Goal: Entertainment & Leisure: Consume media (video, audio)

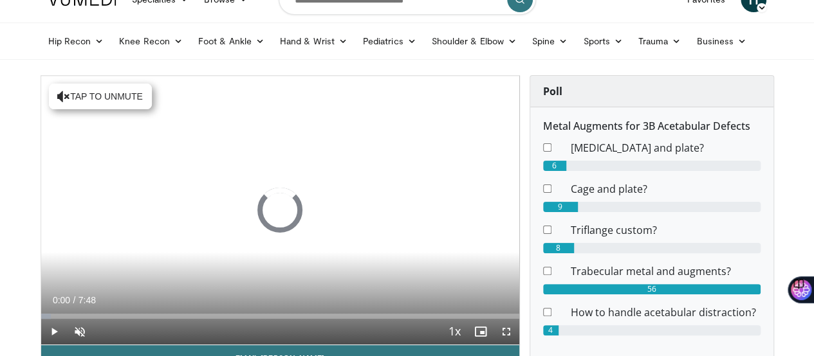
scroll to position [64, 0]
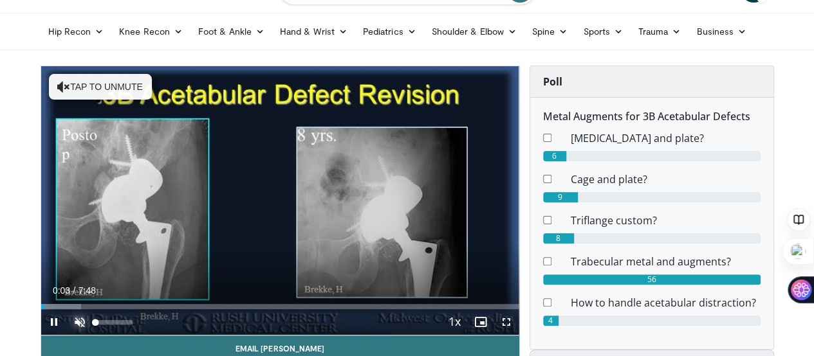
click at [67, 335] on span "Video Player" at bounding box center [80, 322] width 26 height 26
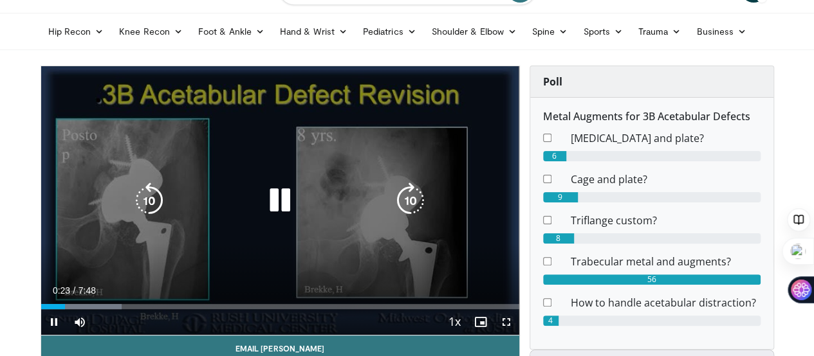
click at [275, 211] on icon "Video Player" at bounding box center [280, 201] width 36 height 36
click at [278, 208] on icon "Video Player" at bounding box center [280, 201] width 36 height 36
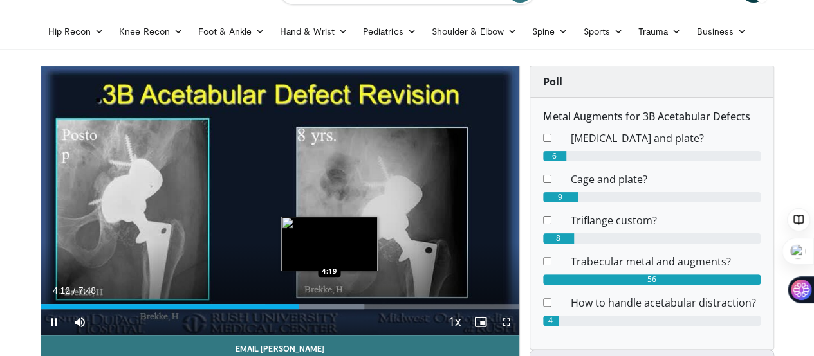
click at [297, 309] on div "Progress Bar" at bounding box center [314, 306] width 99 height 5
click at [309, 309] on div "Loaded : 69.71% 4:21 4:23" at bounding box center [280, 306] width 478 height 5
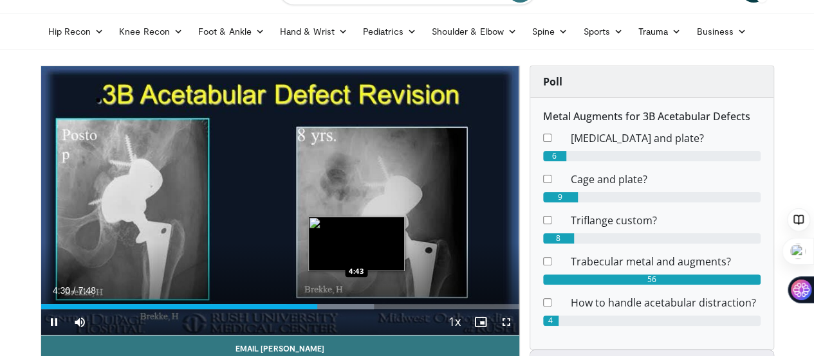
click at [327, 309] on div "Loaded : 69.71% 4:30 4:43" at bounding box center [280, 306] width 478 height 5
click at [320, 309] on div "4:48" at bounding box center [188, 306] width 295 height 5
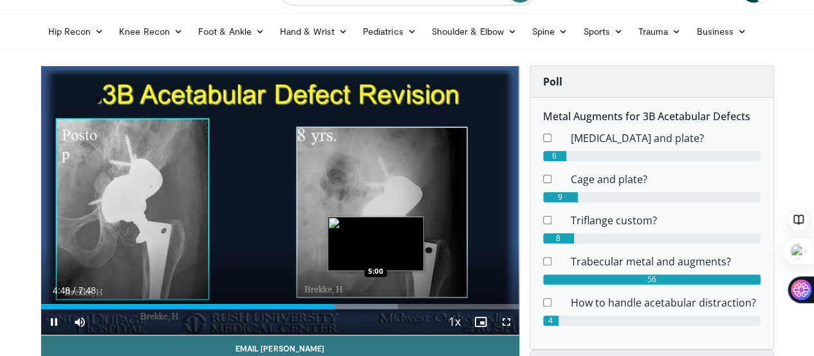
click at [342, 309] on div "Loaded : 74.57% 4:48 5:00" at bounding box center [280, 303] width 478 height 12
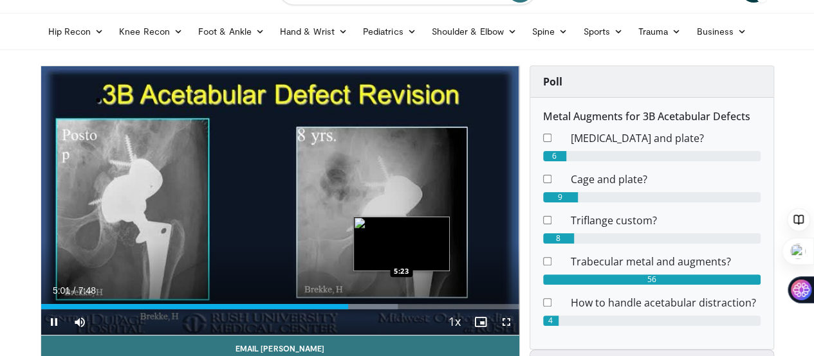
click at [376, 309] on div "Loaded : 74.57% 5:01 5:23" at bounding box center [280, 306] width 478 height 5
click at [356, 309] on div "5:32" at bounding box center [210, 306] width 339 height 5
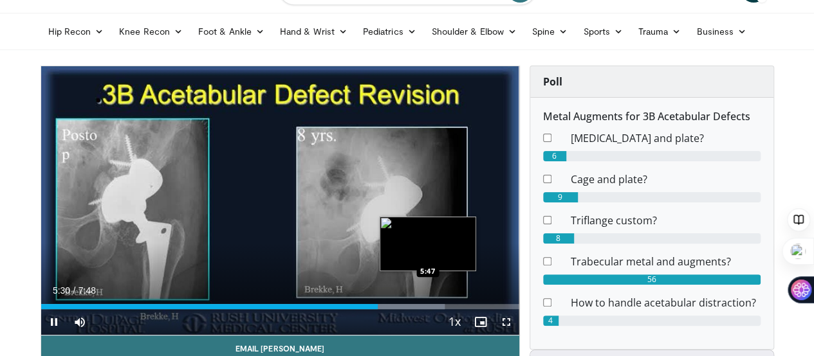
click at [394, 309] on div "Loaded : 84.50% 5:30 5:47" at bounding box center [280, 306] width 478 height 5
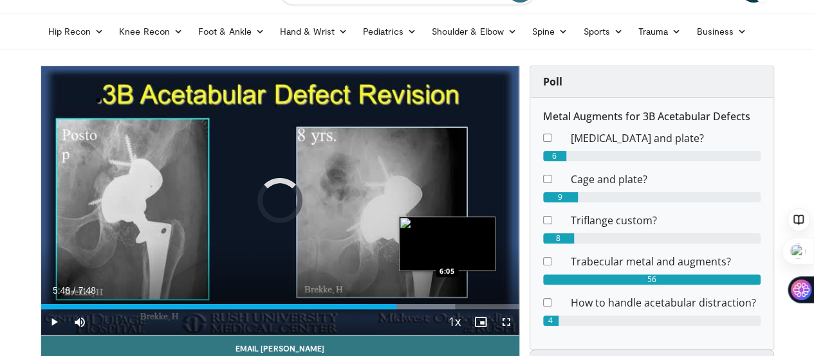
click at [414, 309] on div "Progress Bar" at bounding box center [410, 306] width 89 height 5
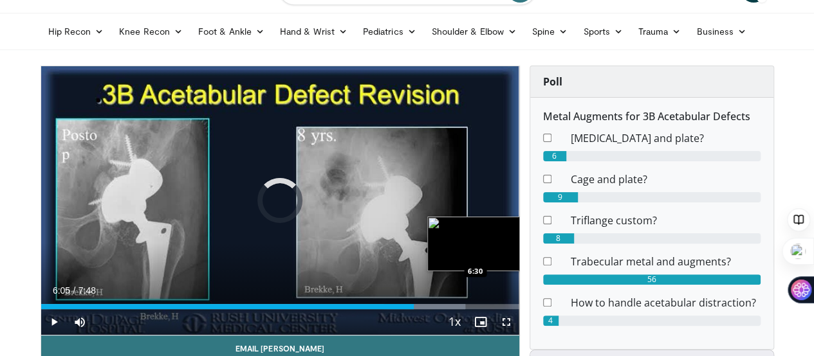
click at [443, 309] on div "Progress Bar" at bounding box center [424, 306] width 82 height 5
click at [457, 309] on div "Progress Bar" at bounding box center [447, 306] width 75 height 5
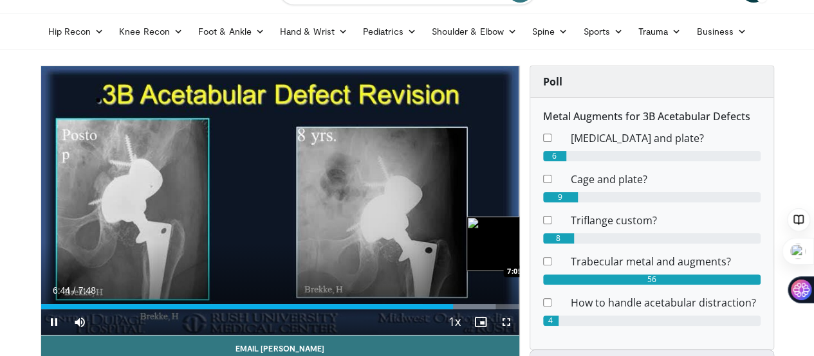
click at [515, 309] on div "Progress Bar" at bounding box center [515, 306] width 1 height 5
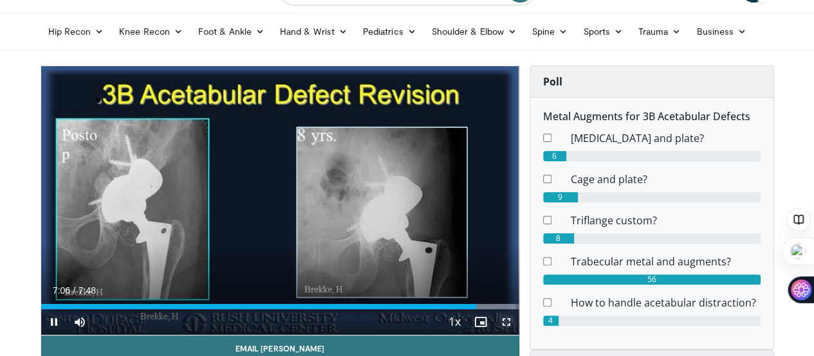
click at [510, 333] on span "Video Player" at bounding box center [506, 322] width 26 height 26
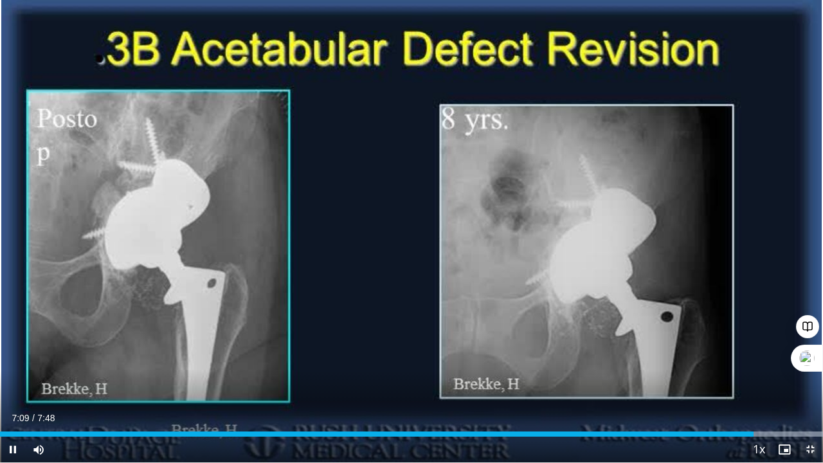
click at [805, 356] on span "Video Player" at bounding box center [811, 450] width 26 height 26
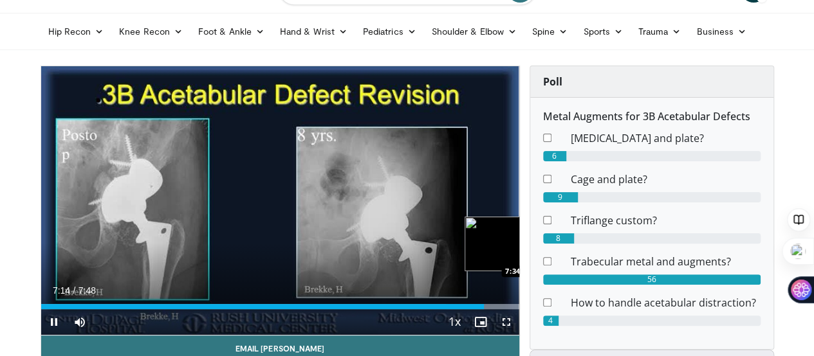
click at [513, 309] on div "Progress Bar" at bounding box center [482, 306] width 73 height 5
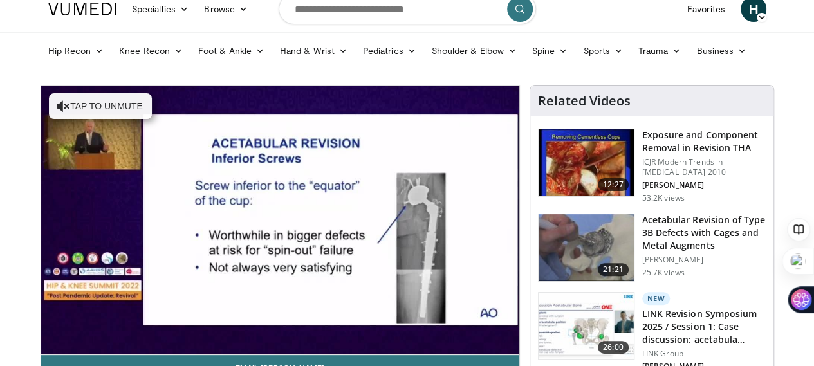
scroll to position [64, 0]
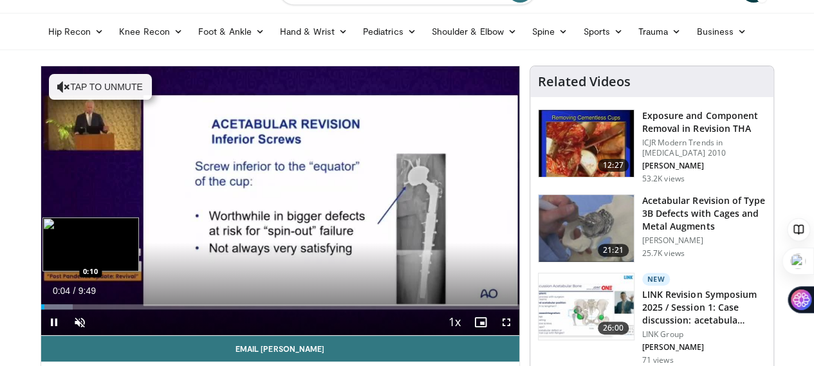
click at [41, 309] on div "Loaded : 6.71% 0:04 0:10" at bounding box center [280, 306] width 478 height 5
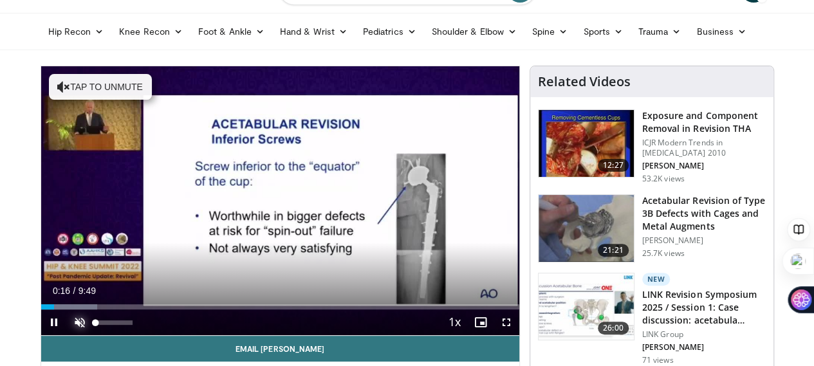
click at [67, 335] on span "Video Player" at bounding box center [80, 322] width 26 height 26
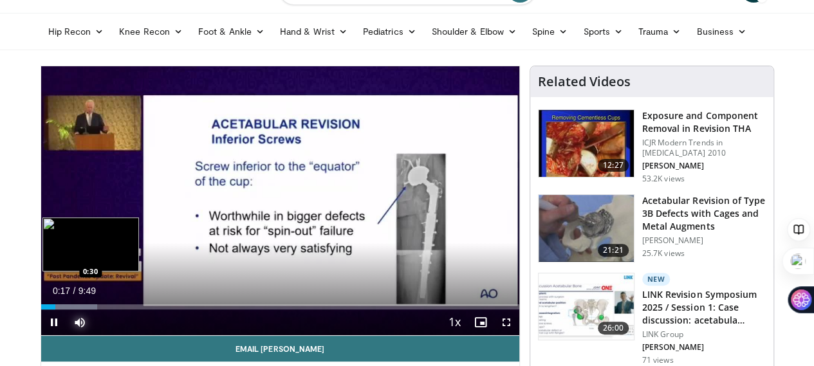
click at [41, 309] on div "Loaded : 11.76% 0:17 0:30" at bounding box center [280, 306] width 478 height 5
click at [44, 309] on div "Progress Bar" at bounding box center [69, 306] width 56 height 5
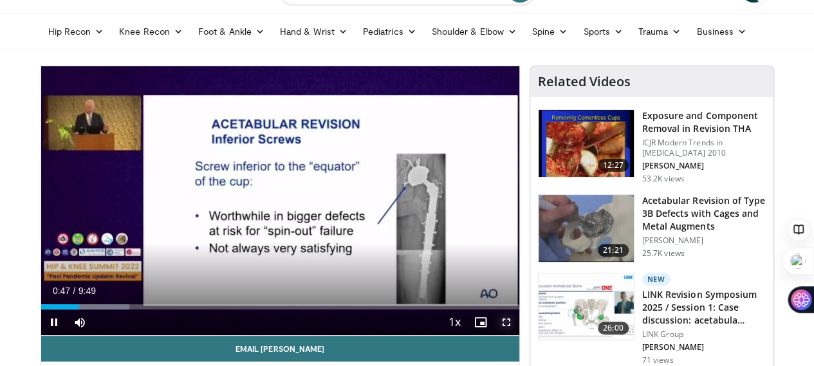
click at [519, 335] on span "Video Player" at bounding box center [506, 322] width 26 height 26
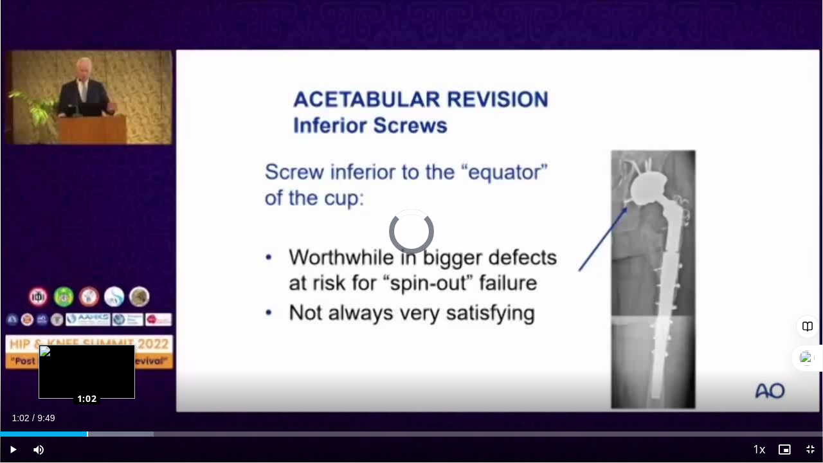
click at [87, 365] on div "Loaded : 18.65% 1:02 1:02" at bounding box center [411, 434] width 823 height 5
click at [101, 365] on div "Progress Bar" at bounding box center [101, 434] width 1 height 5
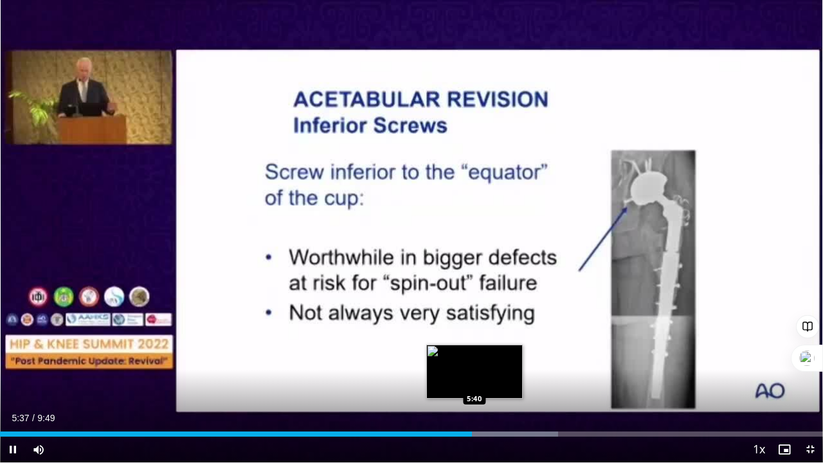
click at [475, 365] on div "Loaded : 67.81% 5:38 5:40" at bounding box center [411, 434] width 823 height 5
click at [477, 365] on div "Loaded : 67.81% 5:40 5:42" at bounding box center [411, 434] width 823 height 5
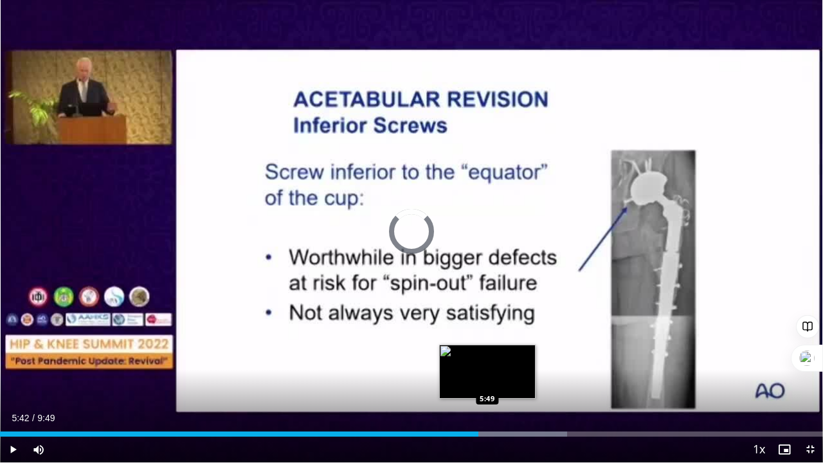
click at [488, 365] on div "Loaded : 68.94% 5:42 5:49" at bounding box center [411, 434] width 823 height 5
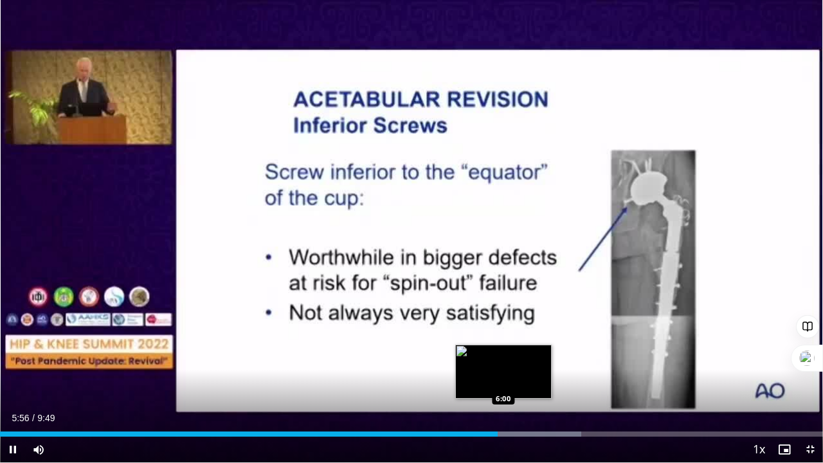
click at [503, 365] on div "Progress Bar" at bounding box center [514, 434] width 133 height 5
click at [511, 365] on div "Progress Bar" at bounding box center [528, 434] width 133 height 5
click at [520, 365] on div "Progress Bar" at bounding box center [528, 434] width 133 height 5
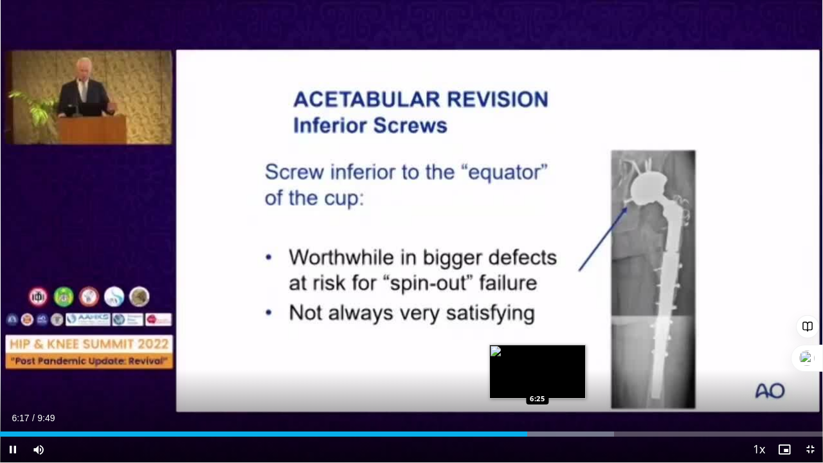
click at [540, 365] on div "Loaded : 74.59% 6:17 6:25" at bounding box center [411, 434] width 823 height 5
click at [542, 365] on div "Progress Bar" at bounding box center [540, 434] width 1 height 5
click at [549, 365] on div "Progress Bar" at bounding box center [548, 434] width 1 height 5
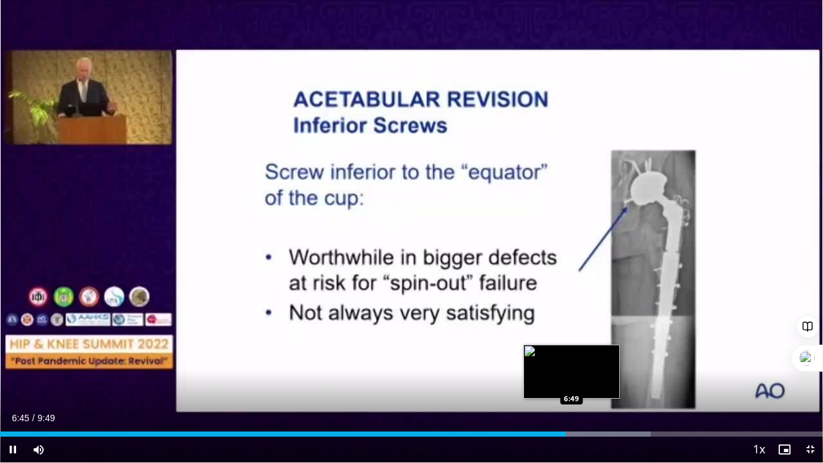
click at [571, 365] on div "Loaded : 79.03% 6:45 6:49" at bounding box center [411, 431] width 823 height 12
click at [580, 365] on div "Loaded : 79.03% 6:49 6:49" at bounding box center [411, 431] width 823 height 12
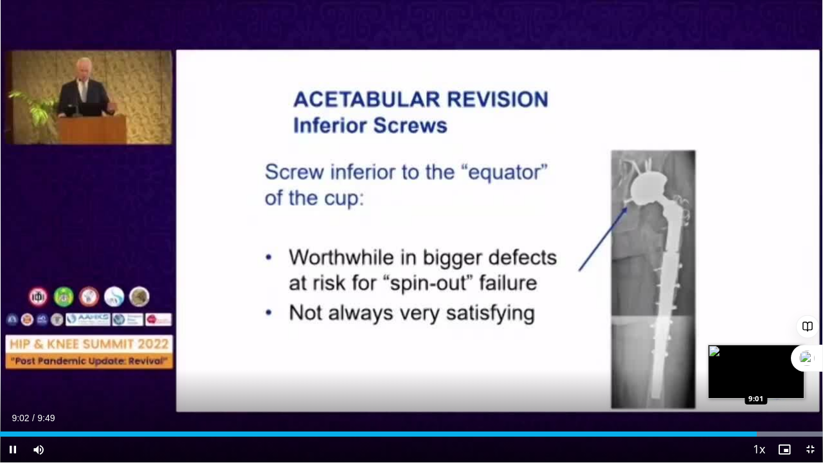
click at [762, 365] on div "Loaded : 100.00% 9:02 9:01" at bounding box center [411, 431] width 823 height 12
click at [787, 365] on div "Loaded : 100.00% 9:20 9:23" at bounding box center [411, 434] width 823 height 5
click at [805, 365] on div "Loaded : 100.00% 9:24 9:28" at bounding box center [411, 431] width 823 height 12
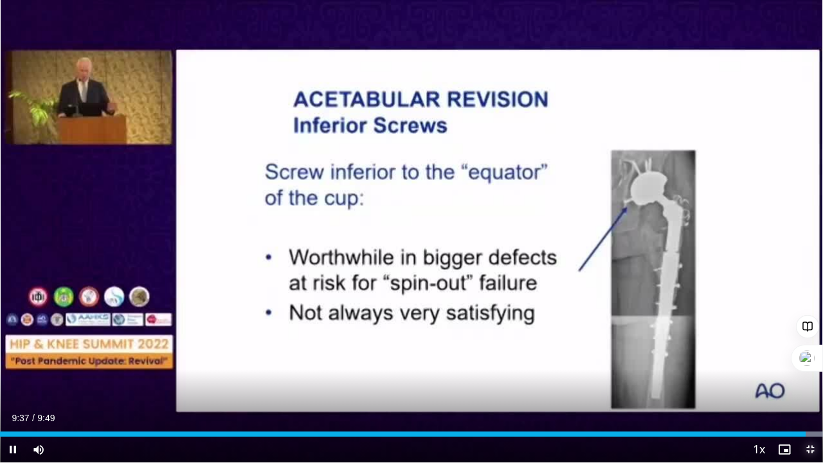
click at [809, 365] on span "Video Player" at bounding box center [811, 450] width 26 height 26
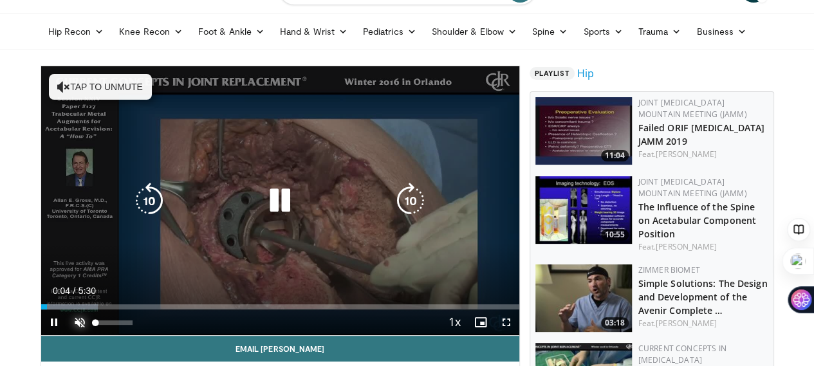
click at [67, 335] on span "Video Player" at bounding box center [80, 322] width 26 height 26
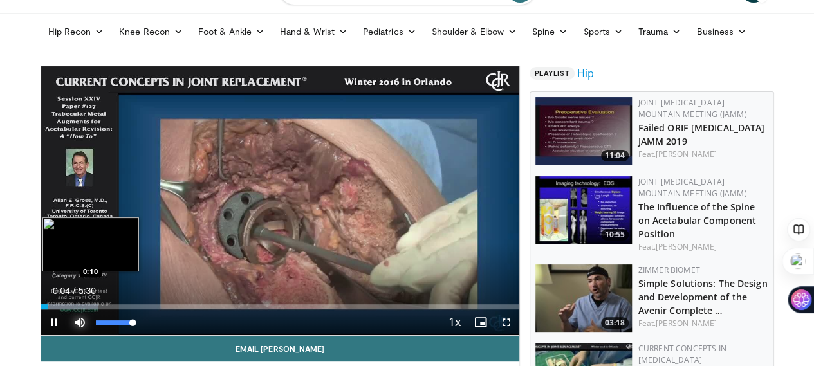
click at [41, 309] on div "Progress Bar" at bounding box center [69, 306] width 57 height 5
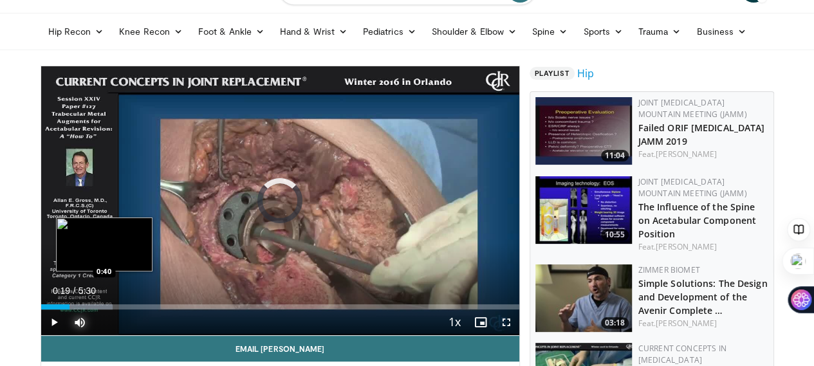
click at [71, 309] on div "Progress Bar" at bounding box center [76, 306] width 71 height 5
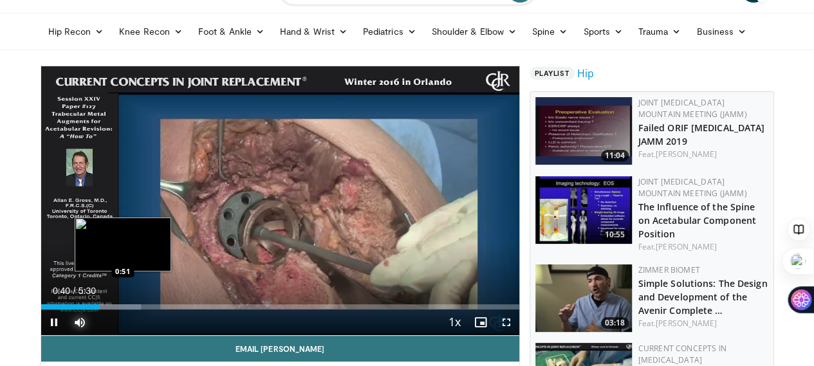
click at [161, 309] on div "Loaded : 20.97% 0:40 0:51" at bounding box center [280, 306] width 478 height 5
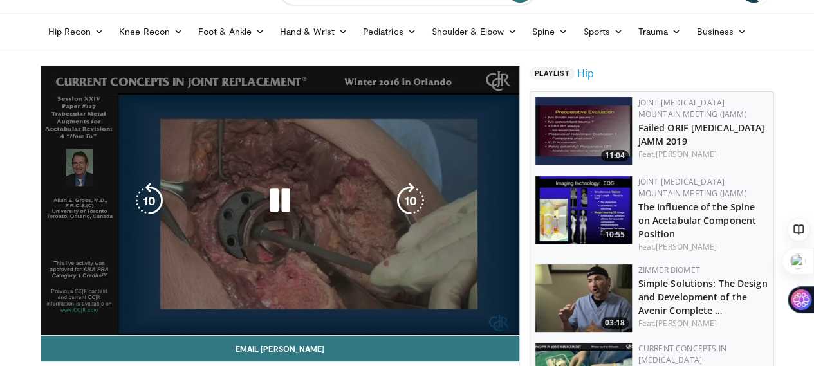
click at [207, 334] on video-js "**********" at bounding box center [280, 201] width 478 height 270
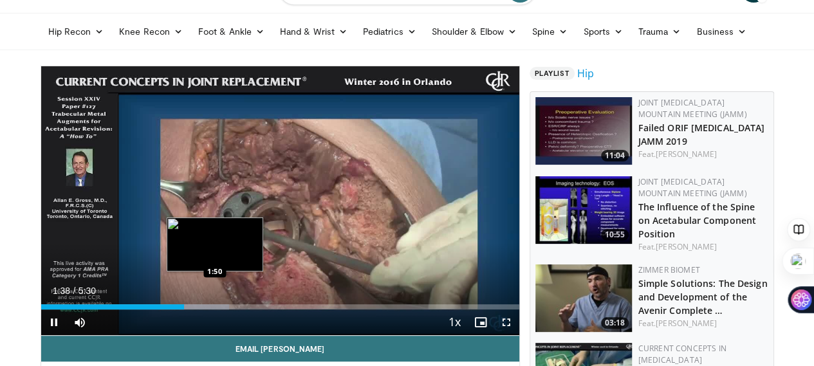
click at [187, 309] on div "Loaded : 39.33% 1:38 1:50" at bounding box center [280, 303] width 478 height 12
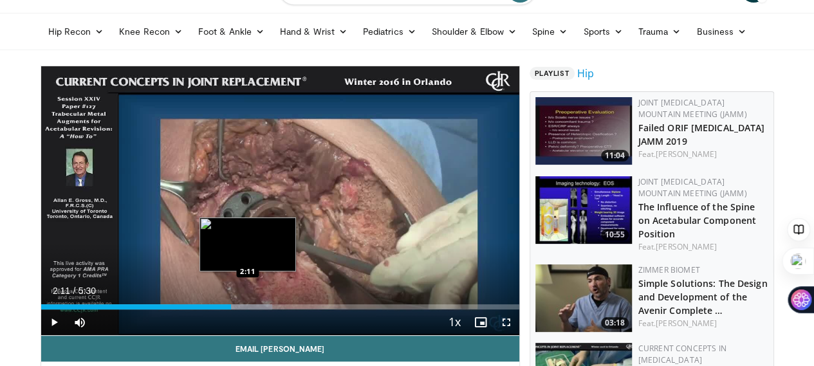
click at [215, 309] on div "Loaded : 48.41% 2:11 2:11" at bounding box center [280, 306] width 478 height 5
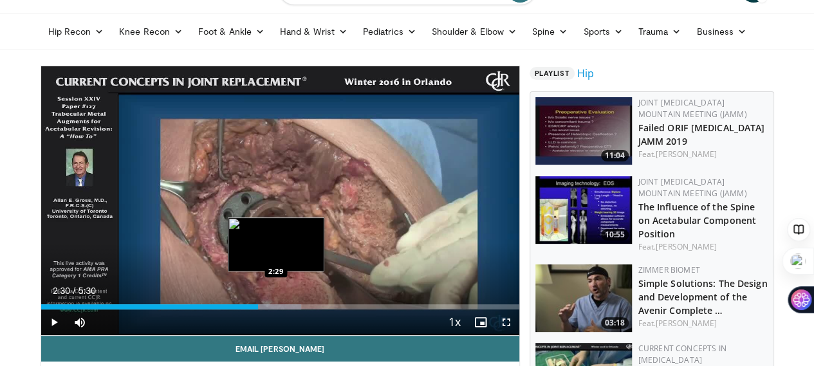
click at [244, 309] on div "Loaded : 54.46% 2:30 2:29" at bounding box center [280, 306] width 478 height 5
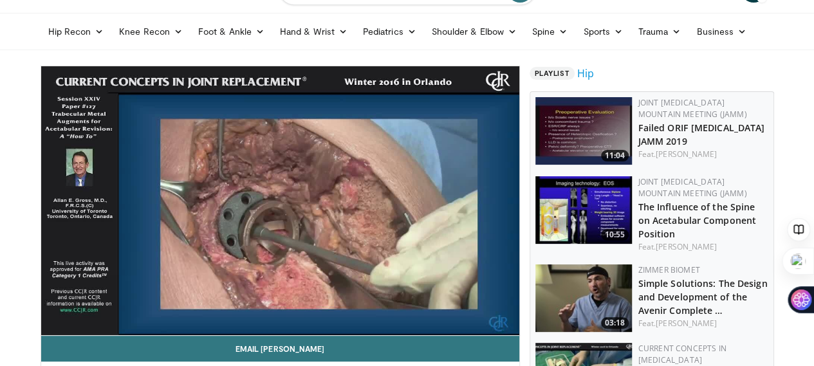
click at [274, 330] on div "Loaded : 57.49% 2:30 2:29" at bounding box center [280, 332] width 478 height 5
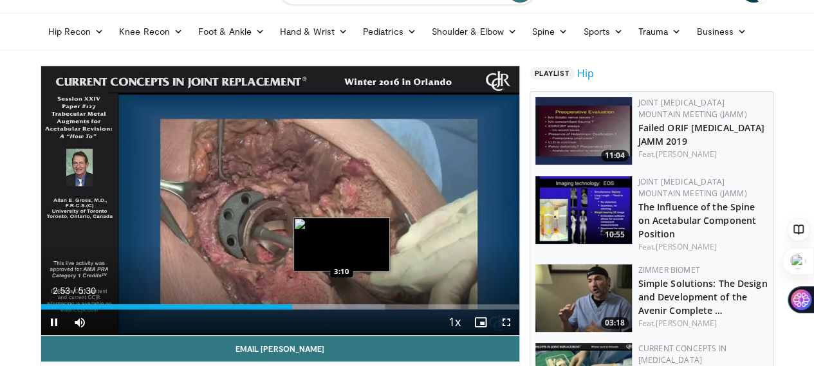
click at [309, 309] on div "Loaded : 71.94% 2:53 3:10" at bounding box center [280, 306] width 478 height 5
click at [322, 309] on div "Loaded : 71.94% 3:11 3:18" at bounding box center [280, 306] width 478 height 5
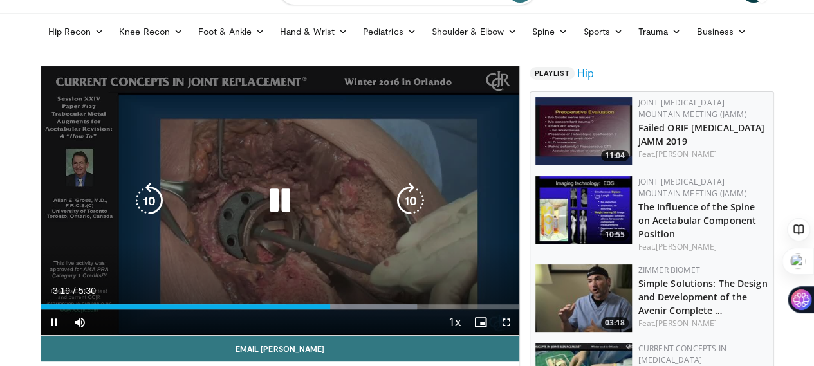
click at [340, 327] on div "10 seconds Tap to unmute" at bounding box center [280, 200] width 478 height 269
click at [363, 299] on div "10 seconds Tap to unmute" at bounding box center [280, 200] width 478 height 269
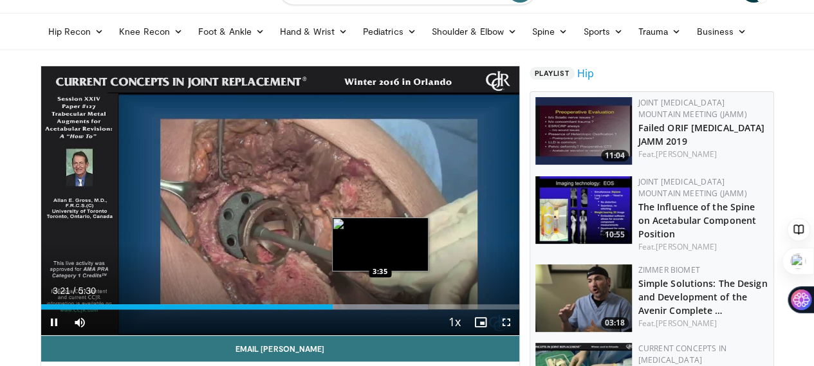
click at [347, 309] on div "Loaded : 80.94% 3:21 3:35" at bounding box center [280, 303] width 478 height 12
click at [357, 309] on div "Progress Bar" at bounding box center [376, 306] width 132 height 5
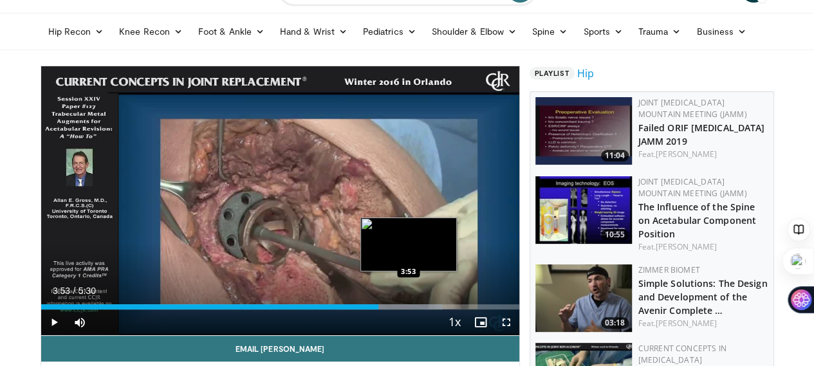
click at [376, 309] on div "Loaded : 83.94% 3:53 3:53" at bounding box center [280, 306] width 478 height 5
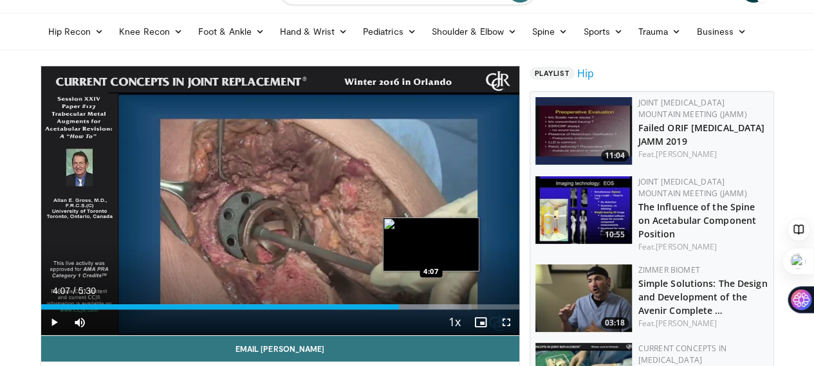
click at [399, 309] on div "Loaded : 89.94% 4:07 4:07" at bounding box center [280, 306] width 478 height 5
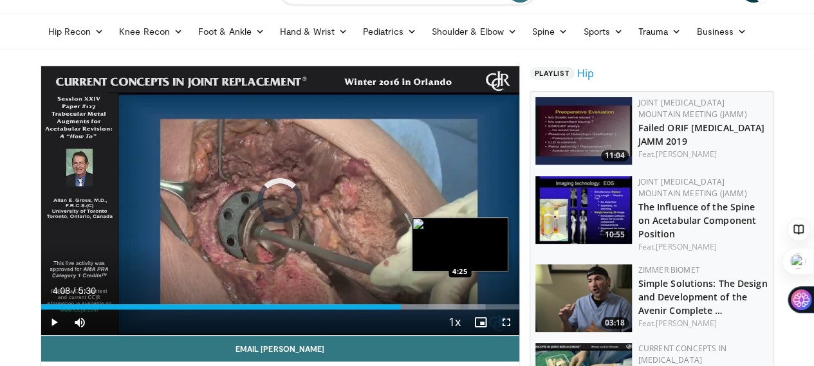
click at [427, 309] on div "Loaded : 92.93% 4:09 4:25" at bounding box center [280, 303] width 478 height 12
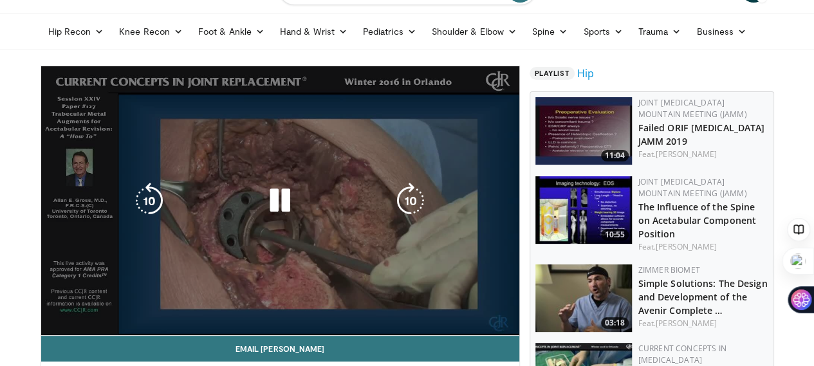
click at [442, 326] on video-js "**********" at bounding box center [280, 201] width 478 height 270
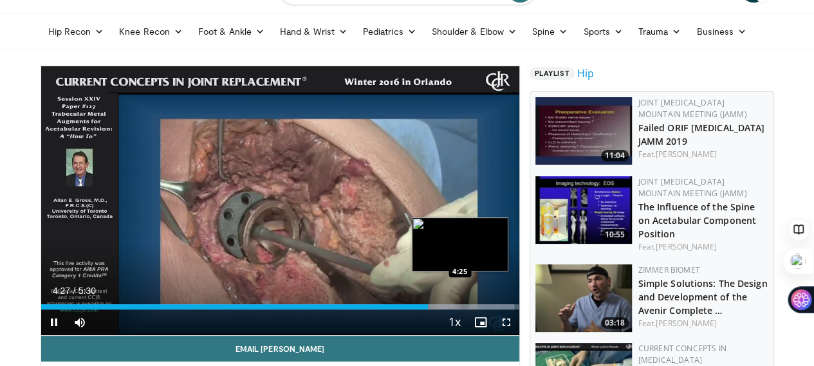
click at [452, 309] on div "Loaded : 98.93% 4:27 4:25" at bounding box center [280, 306] width 478 height 5
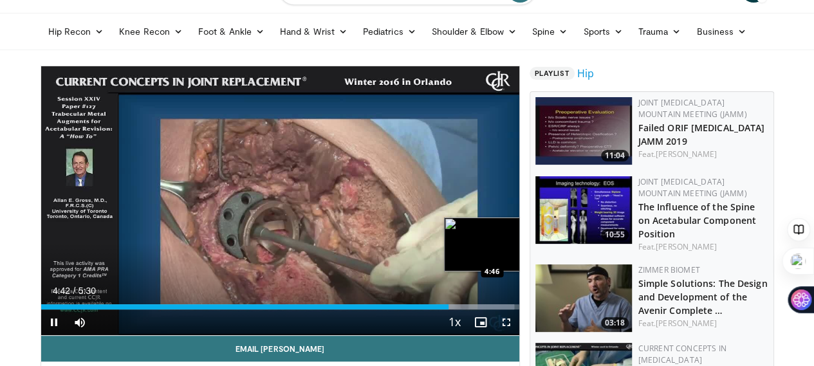
click at [479, 309] on div "Loaded : 98.93% 4:42 4:46" at bounding box center [280, 306] width 478 height 5
click at [485, 309] on div "Loaded : 100.00% 4:58 5:00" at bounding box center [280, 306] width 478 height 5
